Goal: Transaction & Acquisition: Purchase product/service

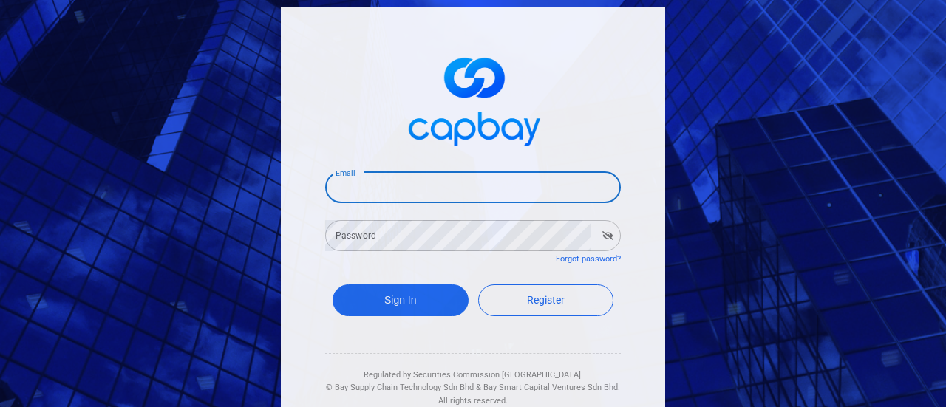
click at [405, 184] on input "Email" at bounding box center [473, 187] width 296 height 31
type input "[EMAIL_ADDRESS][DOMAIN_NAME]"
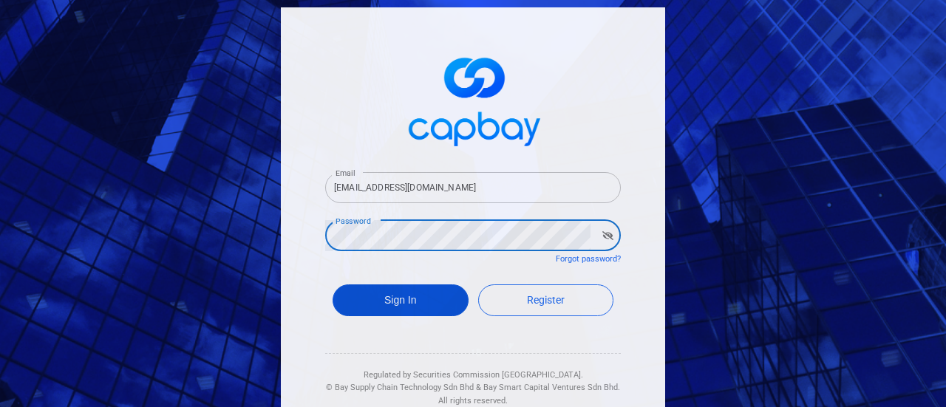
click at [381, 310] on button "Sign In" at bounding box center [401, 301] width 136 height 32
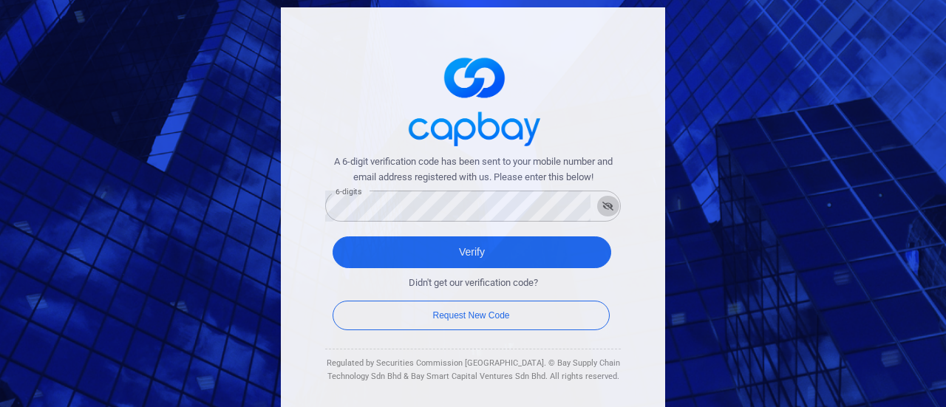
click at [602, 205] on icon "button" at bounding box center [607, 206] width 11 height 9
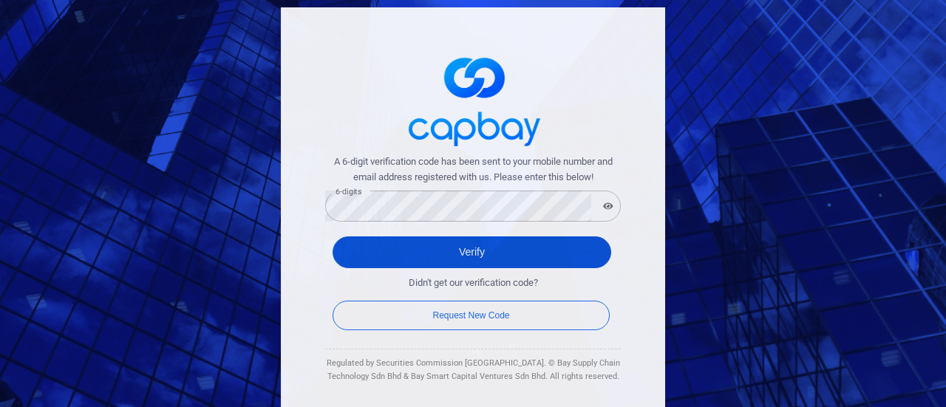
click at [483, 256] on button "Verify" at bounding box center [472, 253] width 279 height 32
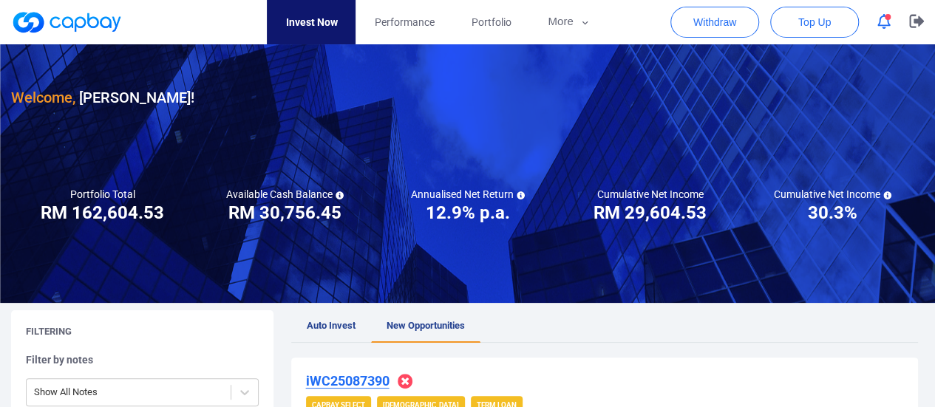
click at [415, 321] on span "New Opportunities" at bounding box center [426, 325] width 78 height 11
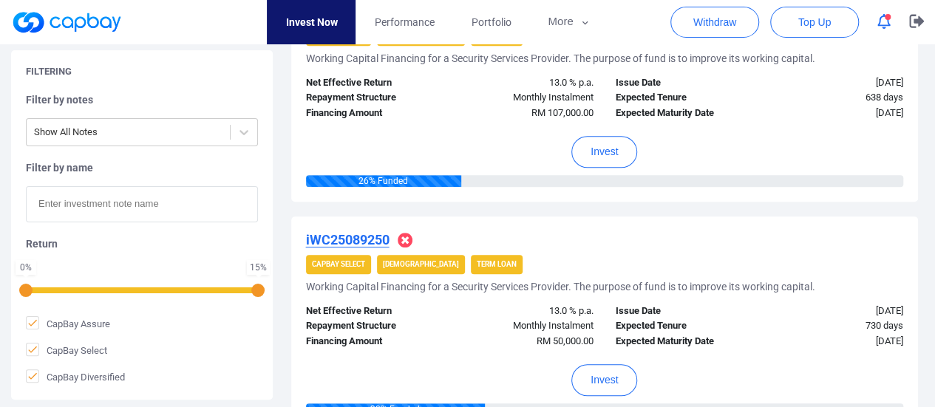
scroll to position [296, 0]
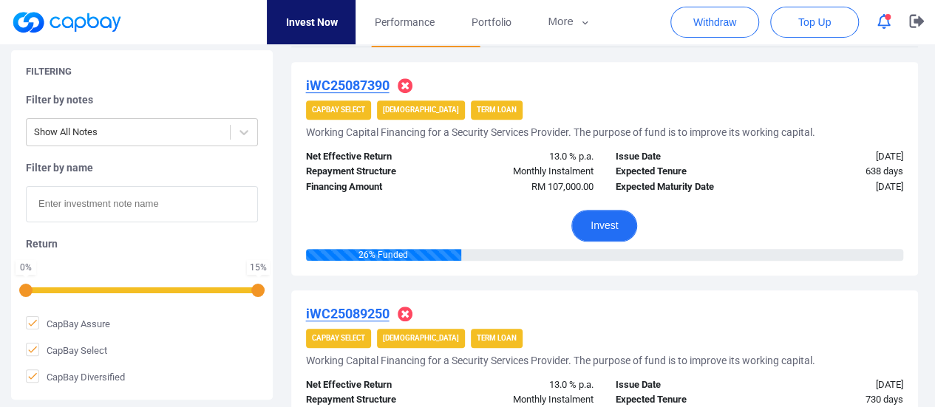
click at [614, 221] on button "Invest" at bounding box center [604, 226] width 66 height 32
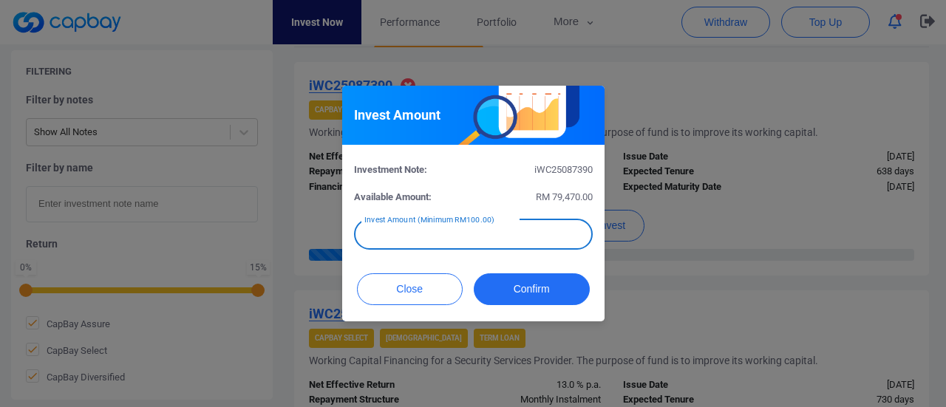
click at [529, 235] on input "text" at bounding box center [473, 234] width 239 height 31
type input "RM 1,000"
click at [523, 289] on button "Confirm" at bounding box center [532, 289] width 116 height 32
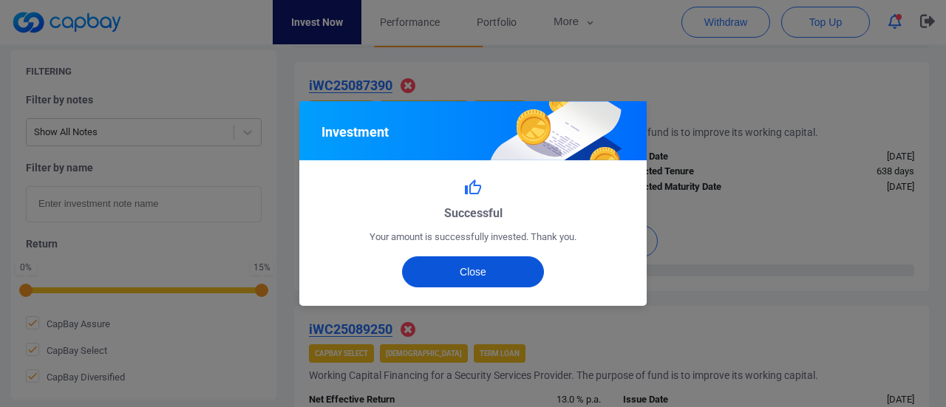
click at [495, 268] on button "Close" at bounding box center [473, 271] width 143 height 31
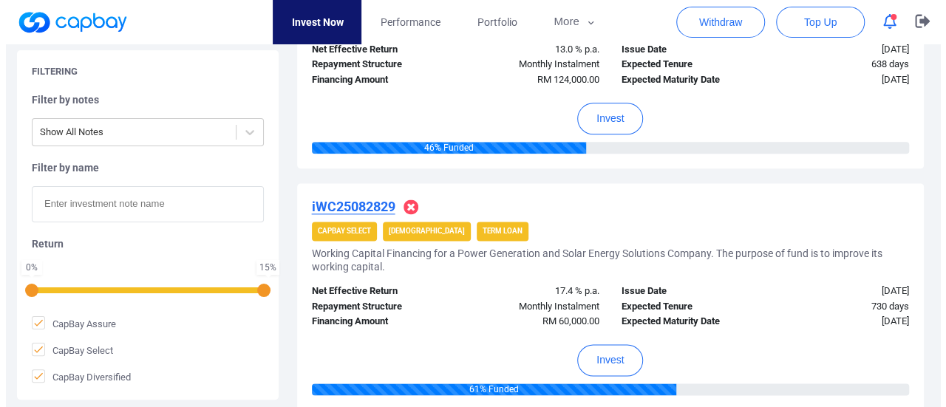
scroll to position [961, 0]
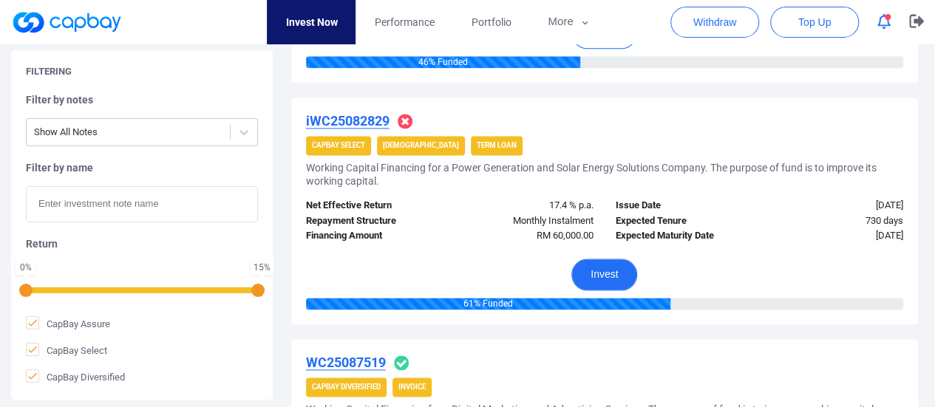
click at [614, 275] on button "Invest" at bounding box center [604, 275] width 66 height 32
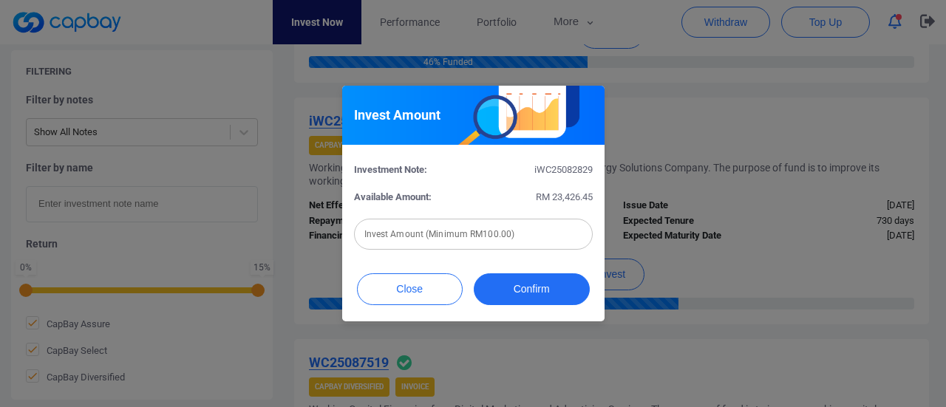
click at [534, 233] on input "text" at bounding box center [473, 234] width 239 height 31
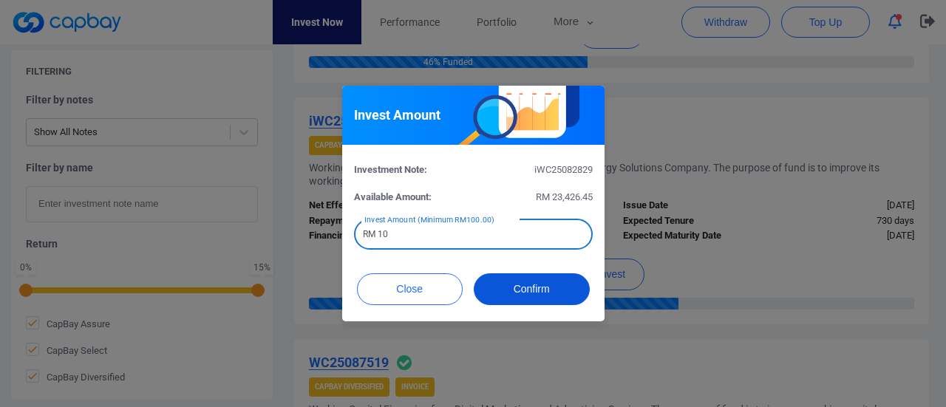
type input "RM 1"
type input "RM 2,000"
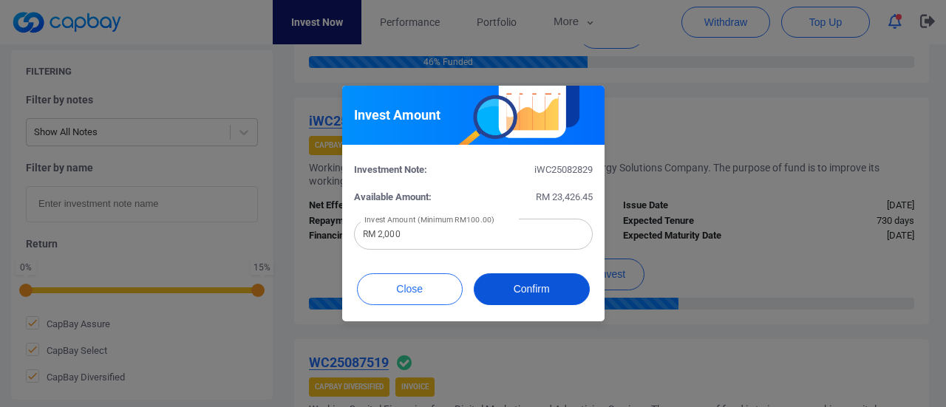
click at [503, 292] on button "Confirm" at bounding box center [532, 289] width 116 height 32
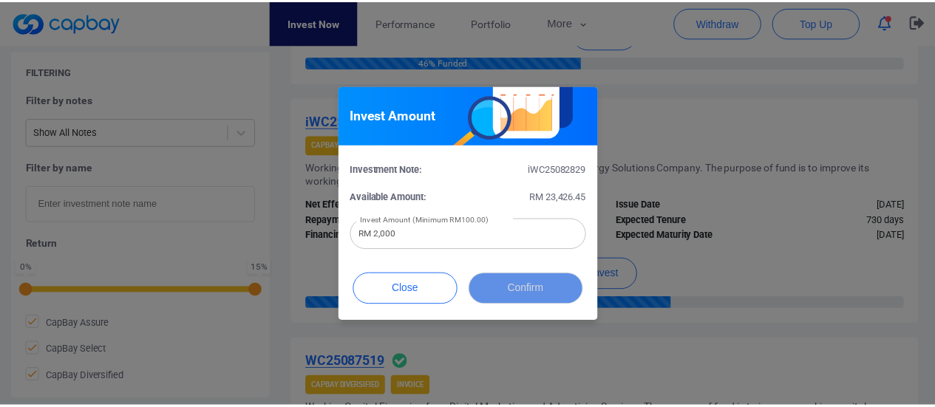
scroll to position [801, 0]
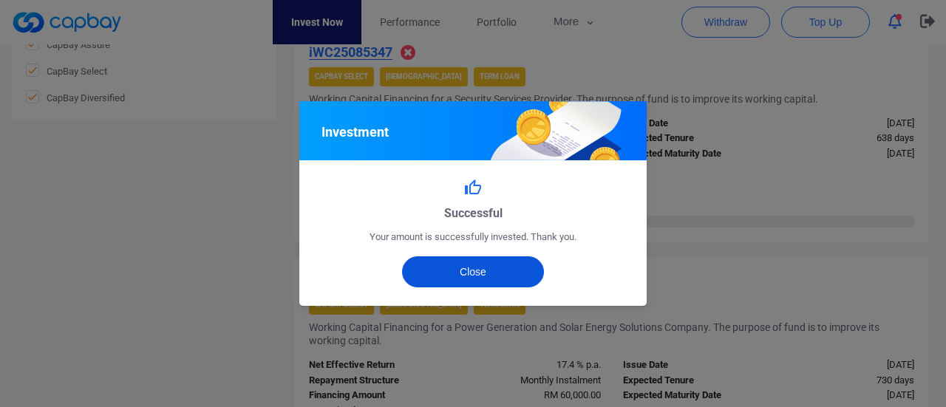
click at [503, 270] on button "Close" at bounding box center [473, 271] width 143 height 31
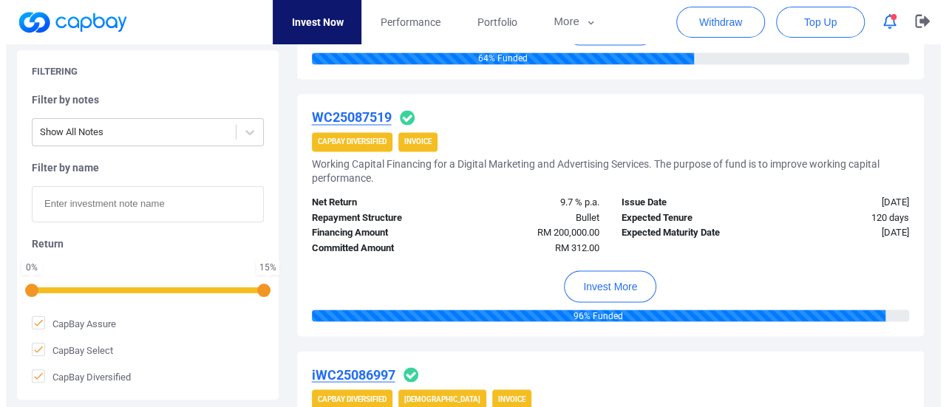
scroll to position [1245, 0]
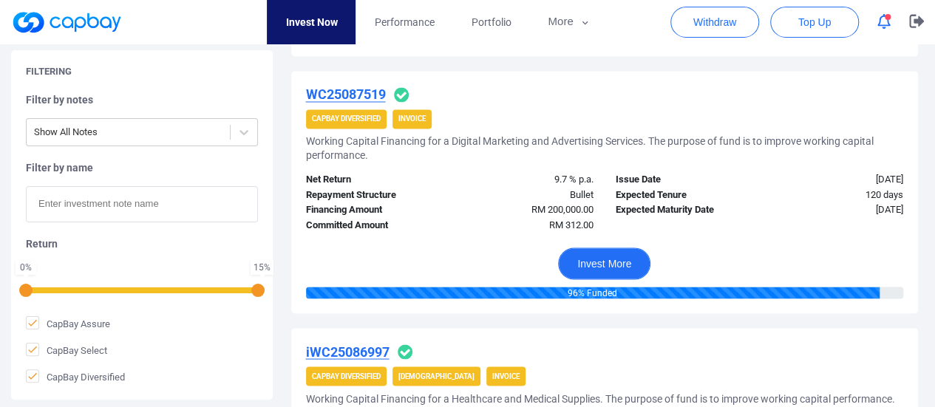
click at [612, 262] on button "Invest More" at bounding box center [604, 264] width 92 height 32
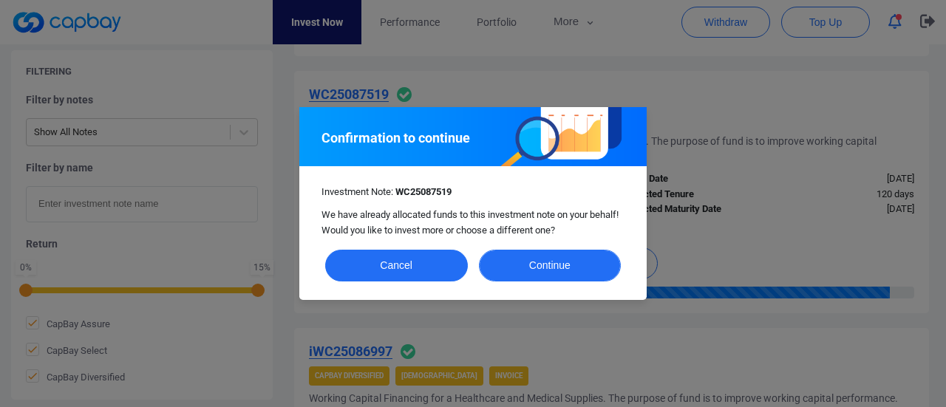
click at [553, 265] on button "Continue" at bounding box center [550, 266] width 143 height 32
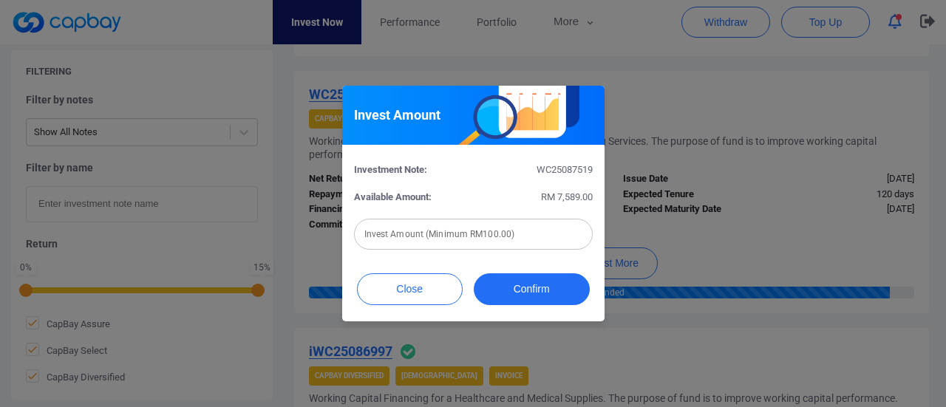
click at [506, 233] on input "text" at bounding box center [473, 234] width 239 height 31
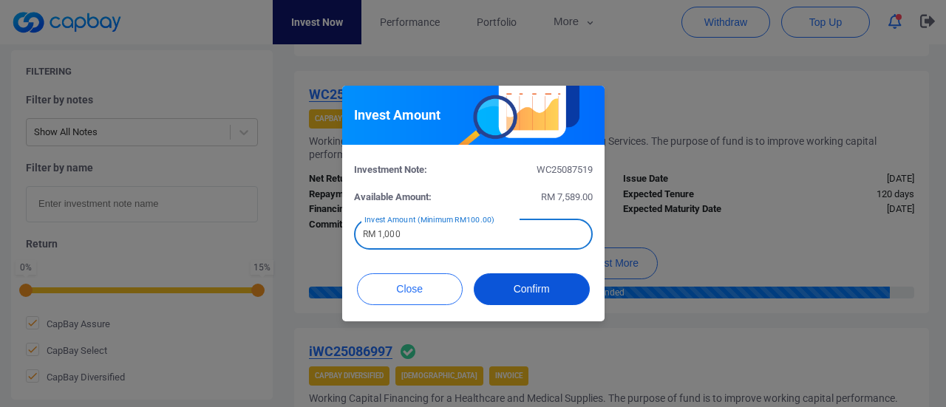
type input "RM 1,000"
click at [534, 290] on button "Confirm" at bounding box center [532, 289] width 116 height 32
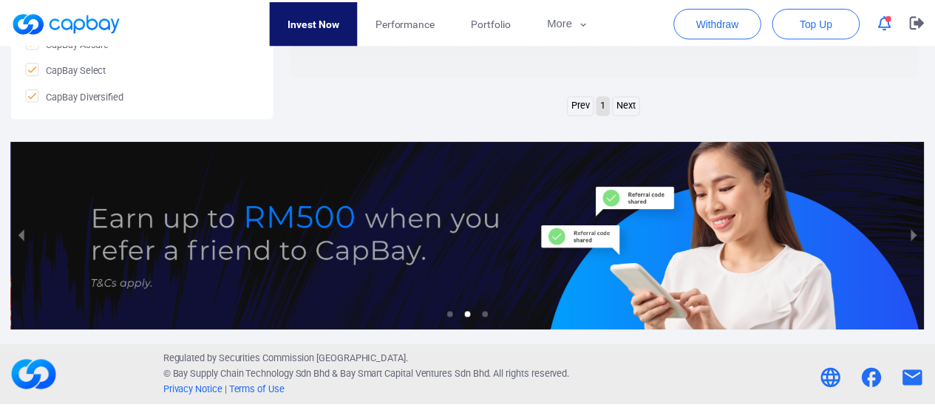
scroll to position [801, 0]
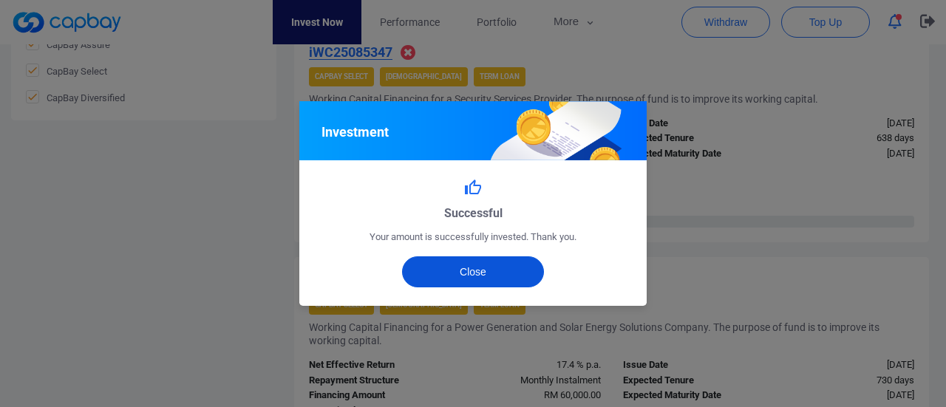
click at [512, 282] on button "Close" at bounding box center [473, 271] width 143 height 31
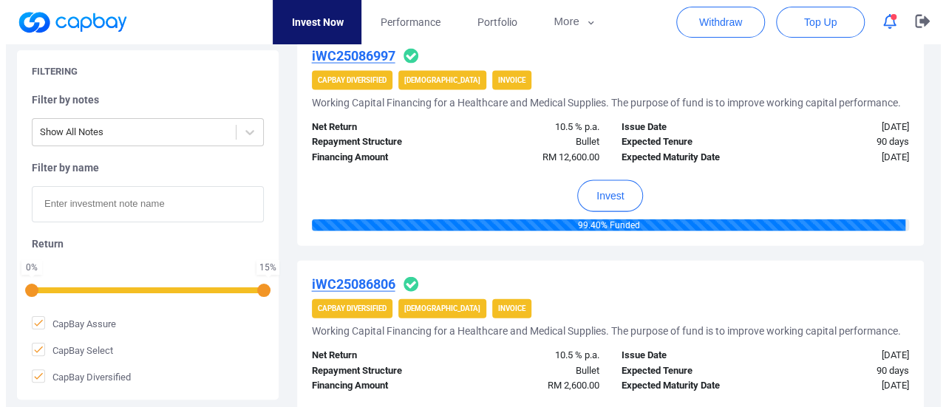
scroll to position [1614, 0]
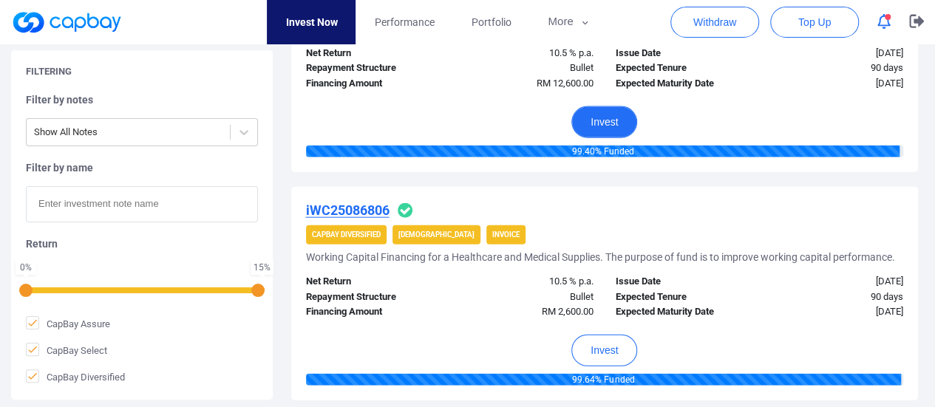
click at [594, 113] on button "Invest" at bounding box center [604, 122] width 66 height 32
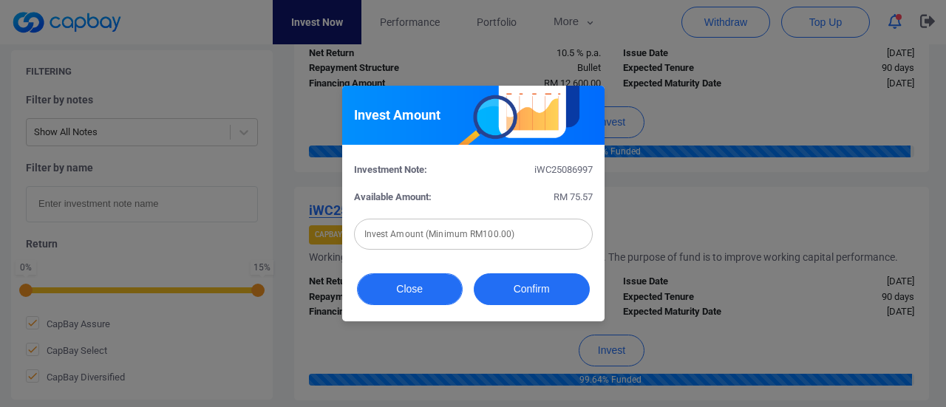
drag, startPoint x: 412, startPoint y: 295, endPoint x: 499, endPoint y: 316, distance: 88.9
click at [412, 295] on button "Close" at bounding box center [410, 289] width 106 height 32
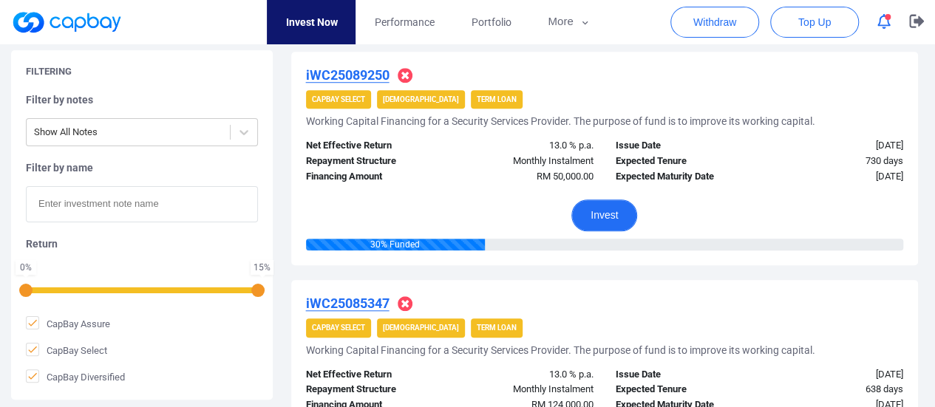
scroll to position [580, 0]
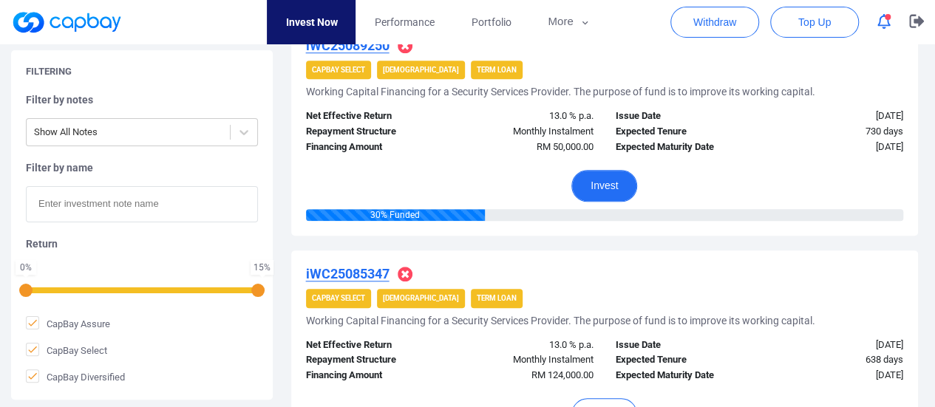
click at [611, 188] on button "Invest" at bounding box center [604, 186] width 66 height 32
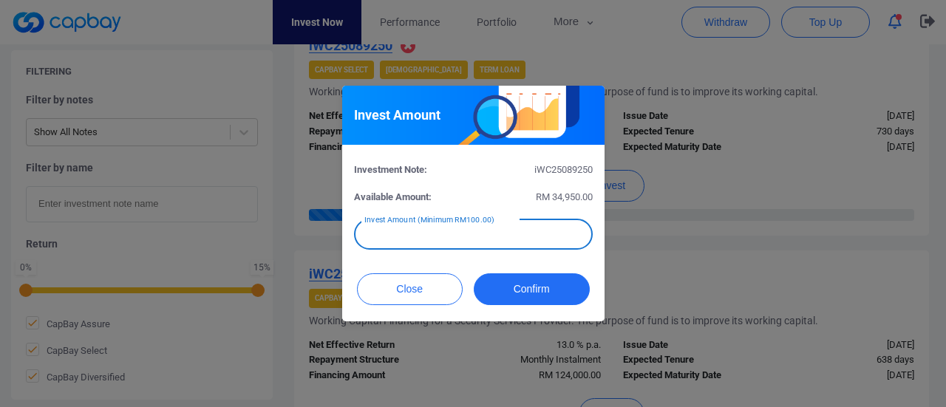
click at [504, 231] on div "Invest Amount (Minimum RM100.00) Invest Amount (Minimum RM100.00)" at bounding box center [473, 233] width 239 height 33
type input "RM 1,000"
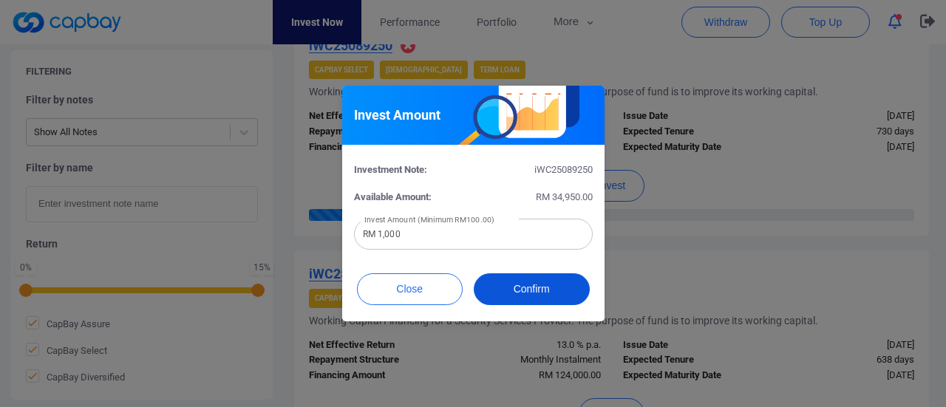
click at [519, 295] on button "Confirm" at bounding box center [532, 289] width 116 height 32
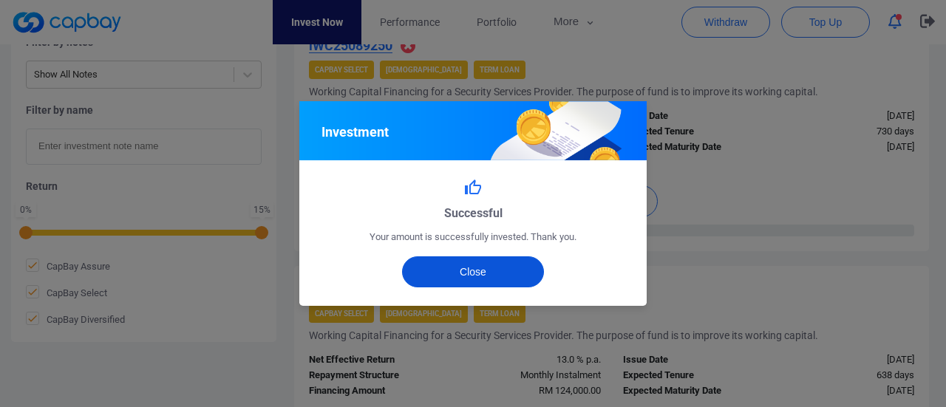
click at [497, 268] on button "Close" at bounding box center [473, 271] width 143 height 31
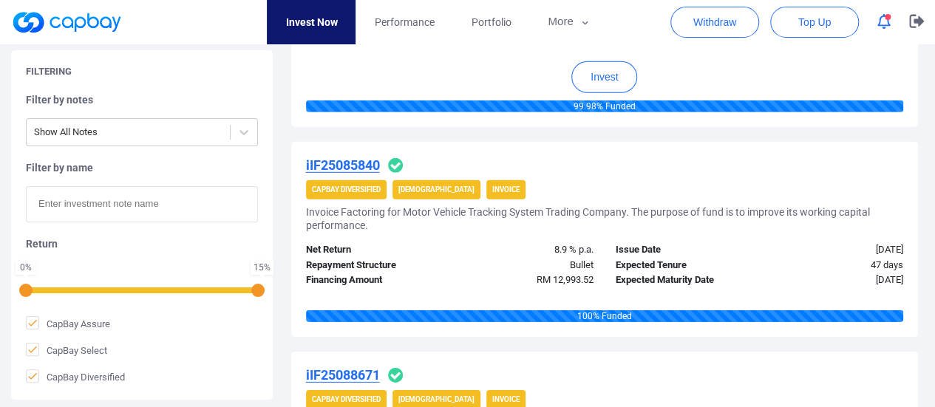
scroll to position [1984, 0]
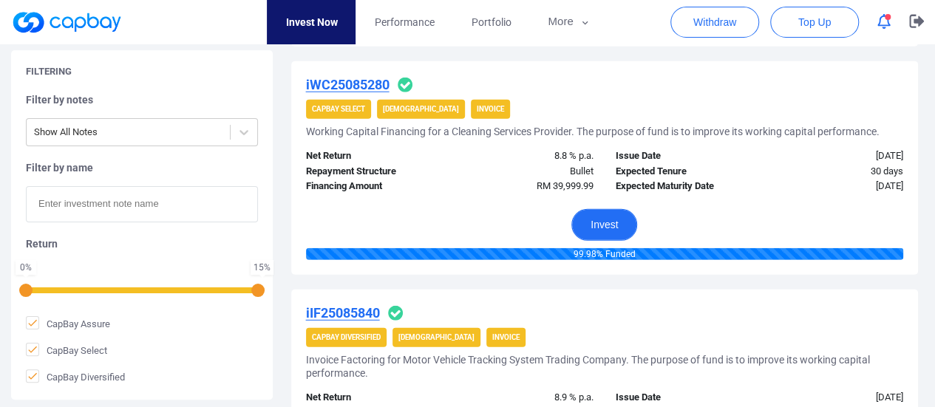
click at [597, 219] on button "Invest" at bounding box center [604, 225] width 66 height 32
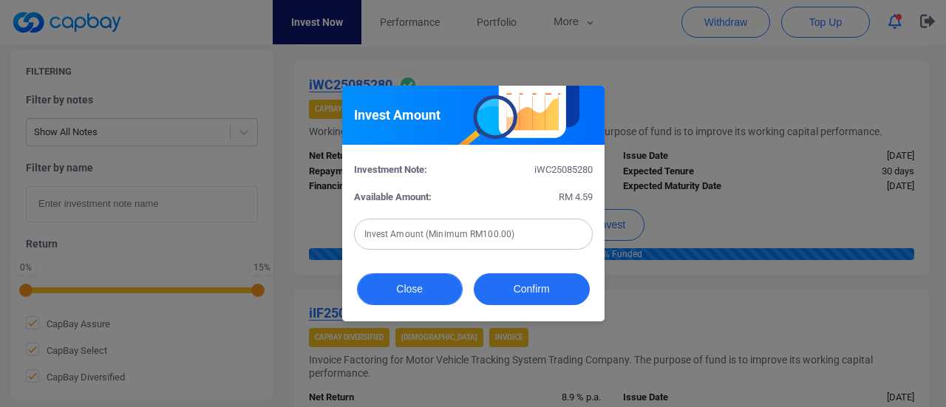
click at [407, 294] on button "Close" at bounding box center [410, 289] width 106 height 32
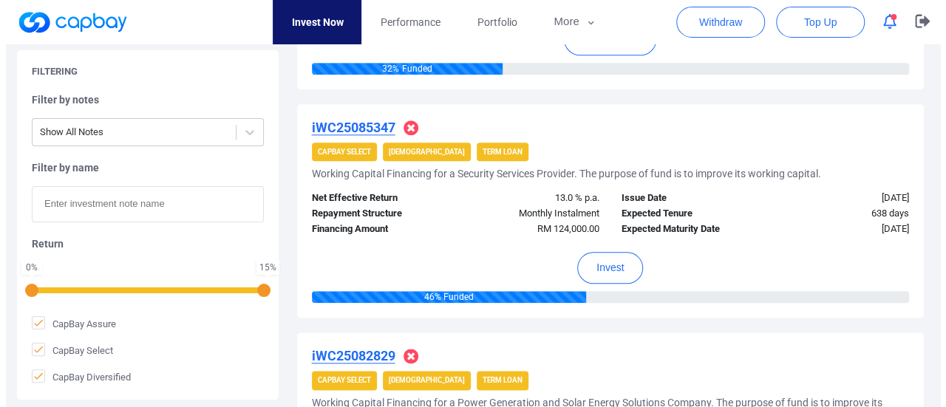
scroll to position [727, 0]
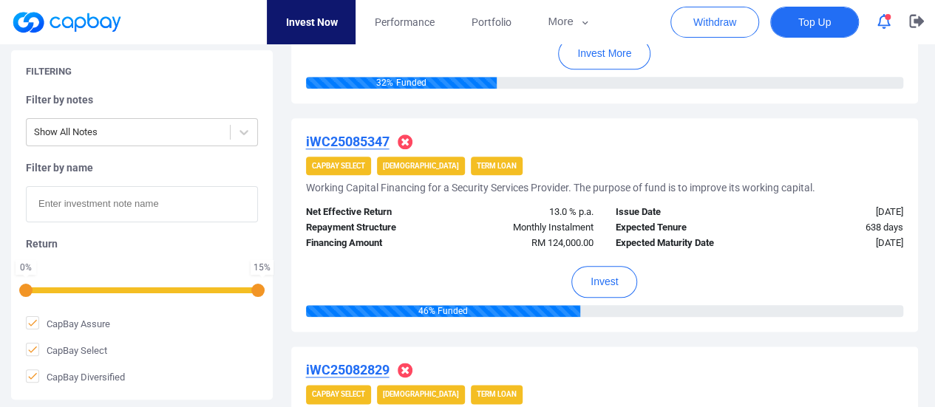
click at [809, 17] on span "Top Up" at bounding box center [814, 22] width 33 height 15
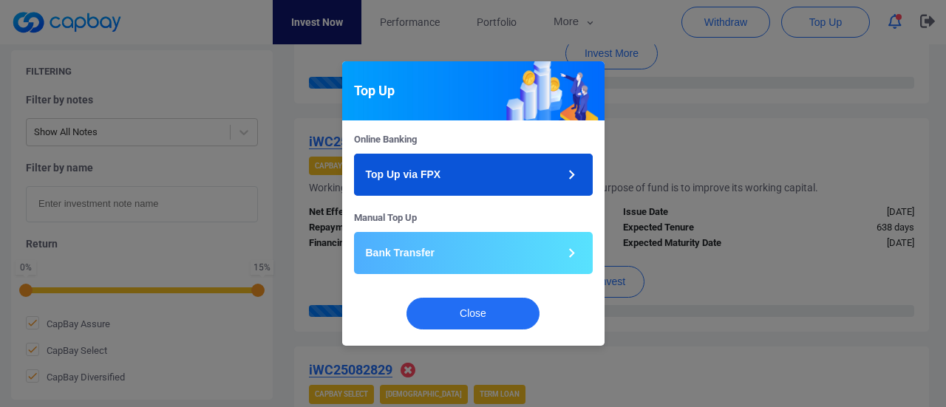
click at [489, 172] on button "Top Up via FPX" at bounding box center [473, 175] width 239 height 42
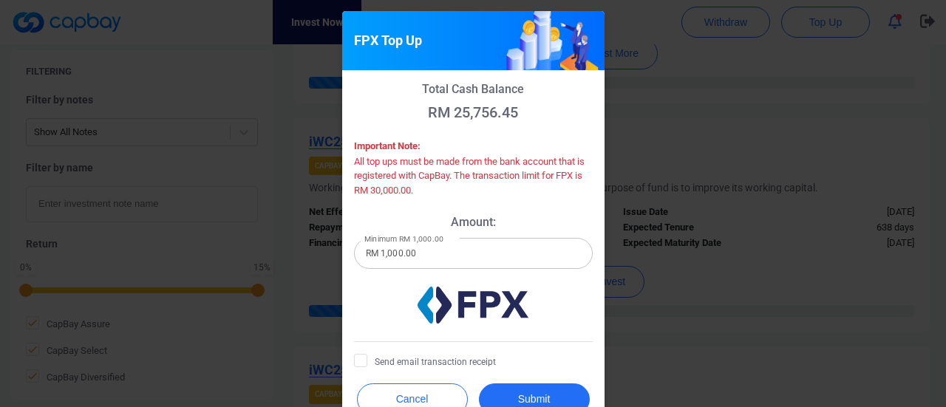
click at [429, 254] on input "RM 1,000.00" at bounding box center [473, 253] width 239 height 31
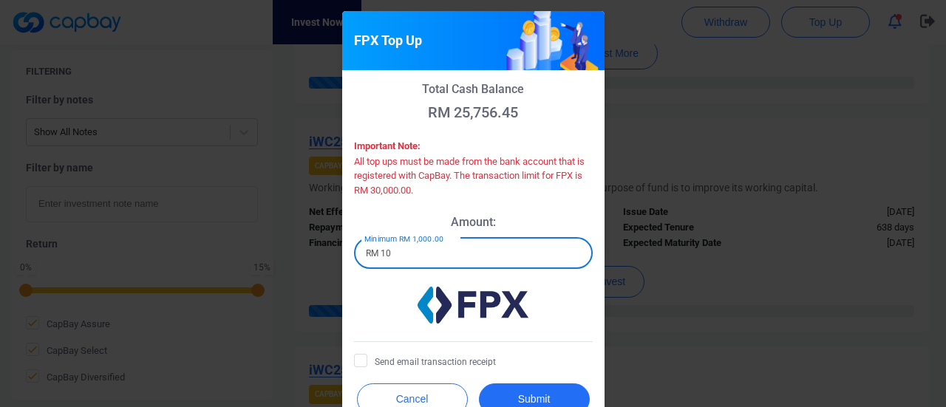
type input "RM 1"
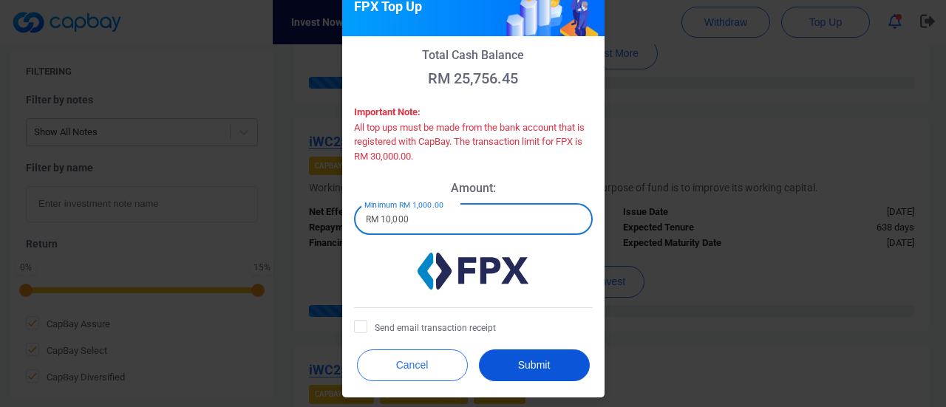
type input "RM 10,000"
click at [523, 364] on button "Submit" at bounding box center [534, 366] width 111 height 32
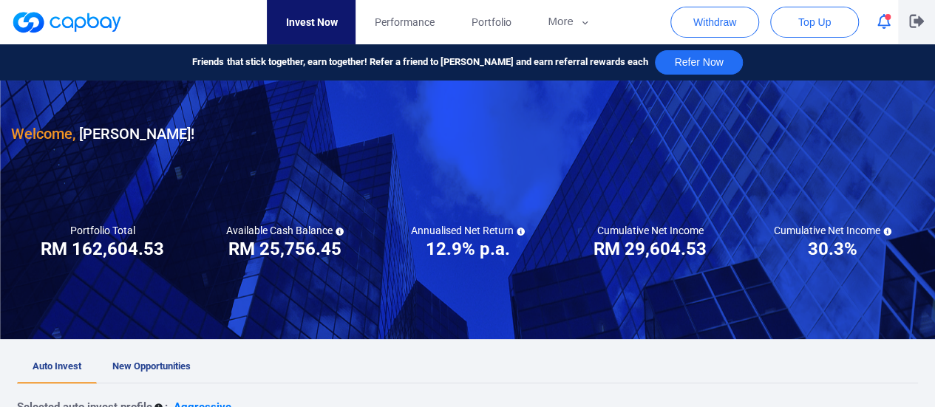
click at [920, 22] on icon "button" at bounding box center [916, 21] width 15 height 13
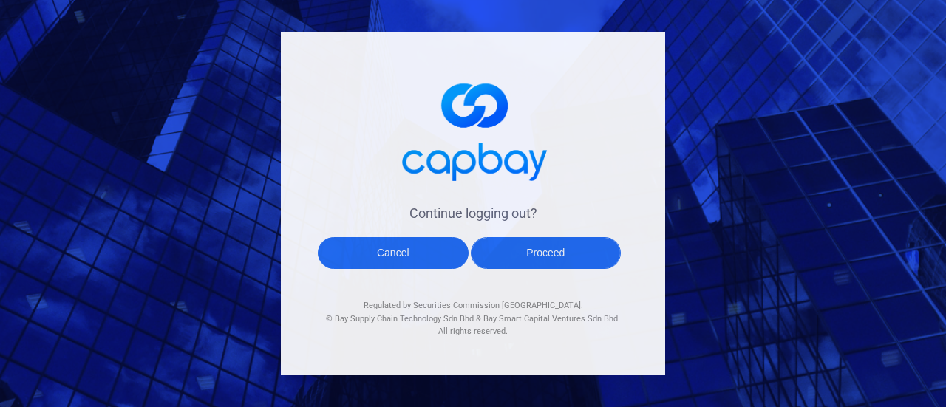
click at [531, 251] on button "Proceed" at bounding box center [546, 253] width 151 height 32
